Goal: Find specific page/section: Find specific page/section

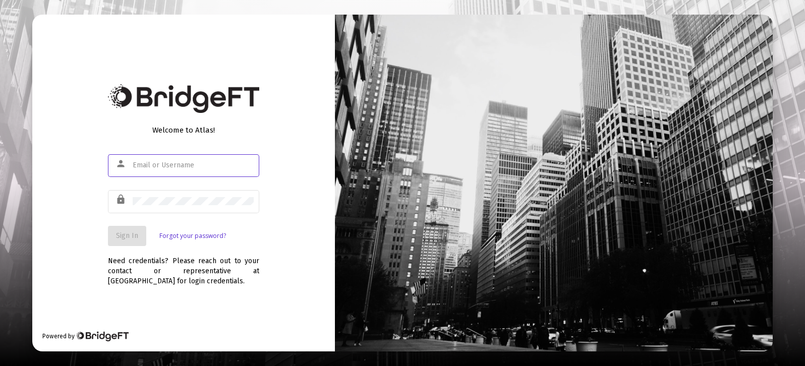
type input "[PERSON_NAME][EMAIL_ADDRESS][DOMAIN_NAME]"
drag, startPoint x: 269, startPoint y: 245, endPoint x: 200, endPoint y: 237, distance: 69.2
click at [268, 245] on div "Welcome to Atlas! person [PERSON_NAME][EMAIL_ADDRESS][DOMAIN_NAME] lock Sign In…" at bounding box center [183, 183] width 303 height 337
click at [120, 234] on span "Sign In" at bounding box center [127, 236] width 22 height 9
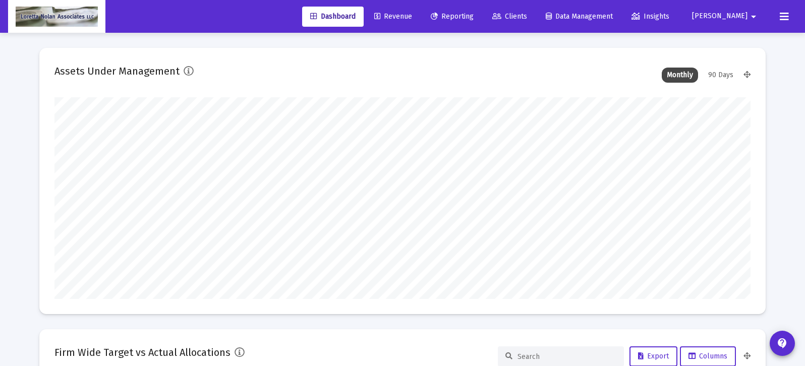
type input "[DATE]"
click at [474, 14] on span "Reporting" at bounding box center [452, 16] width 43 height 9
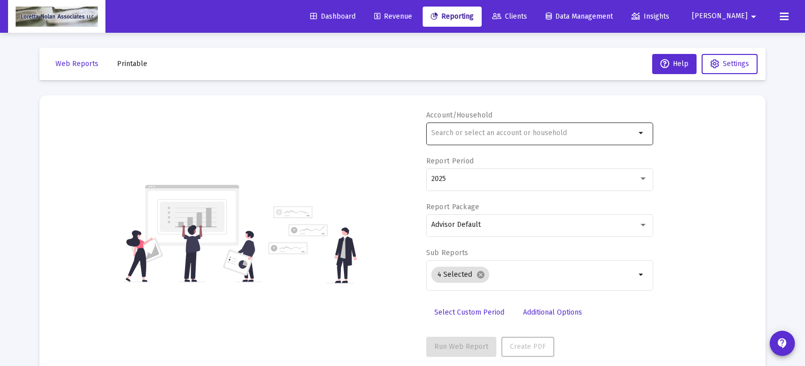
click at [456, 130] on input "text" at bounding box center [533, 133] width 204 height 8
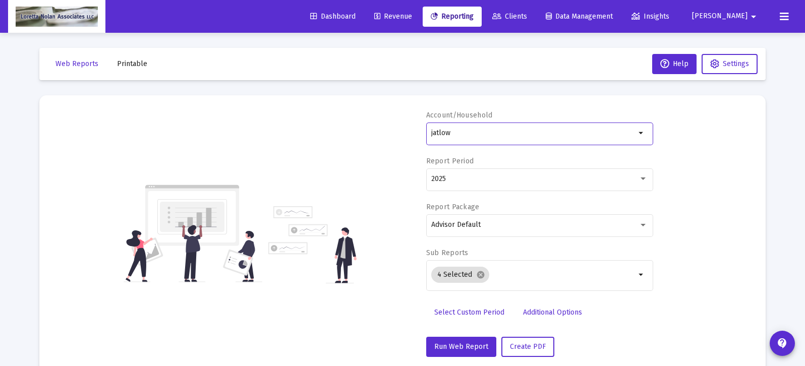
type input "jatlow"
